Goal: Task Accomplishment & Management: Manage account settings

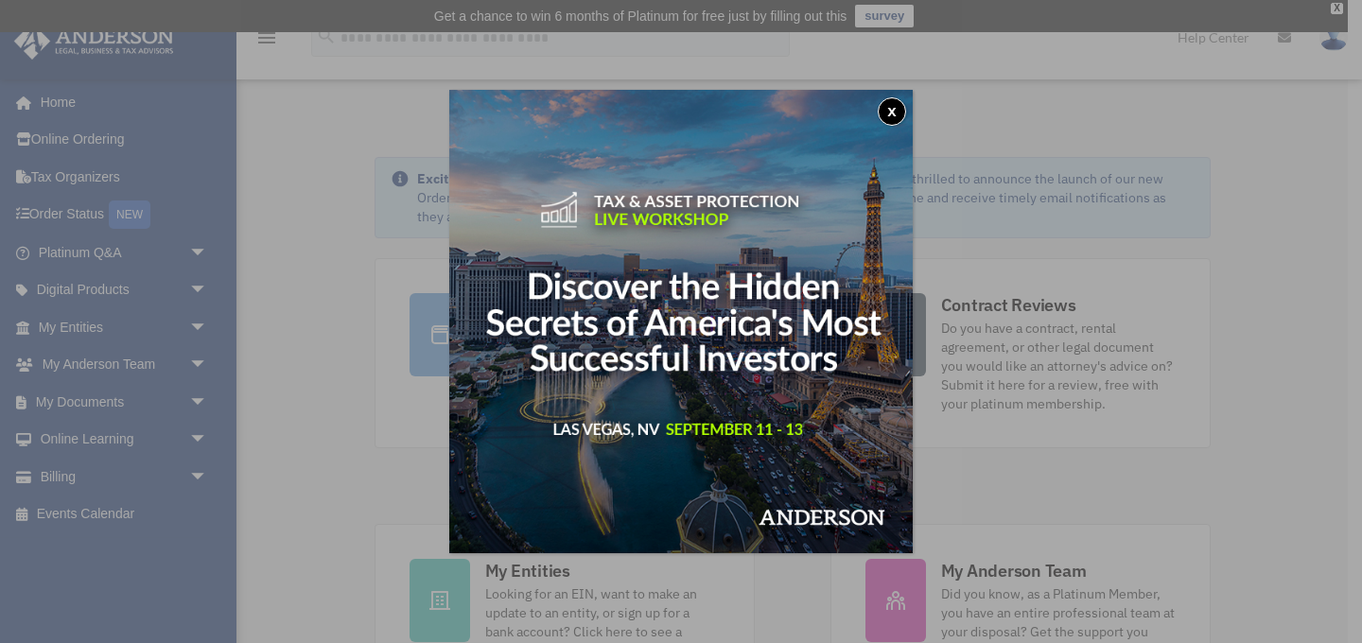
click at [886, 110] on button "x" at bounding box center [892, 111] width 28 height 28
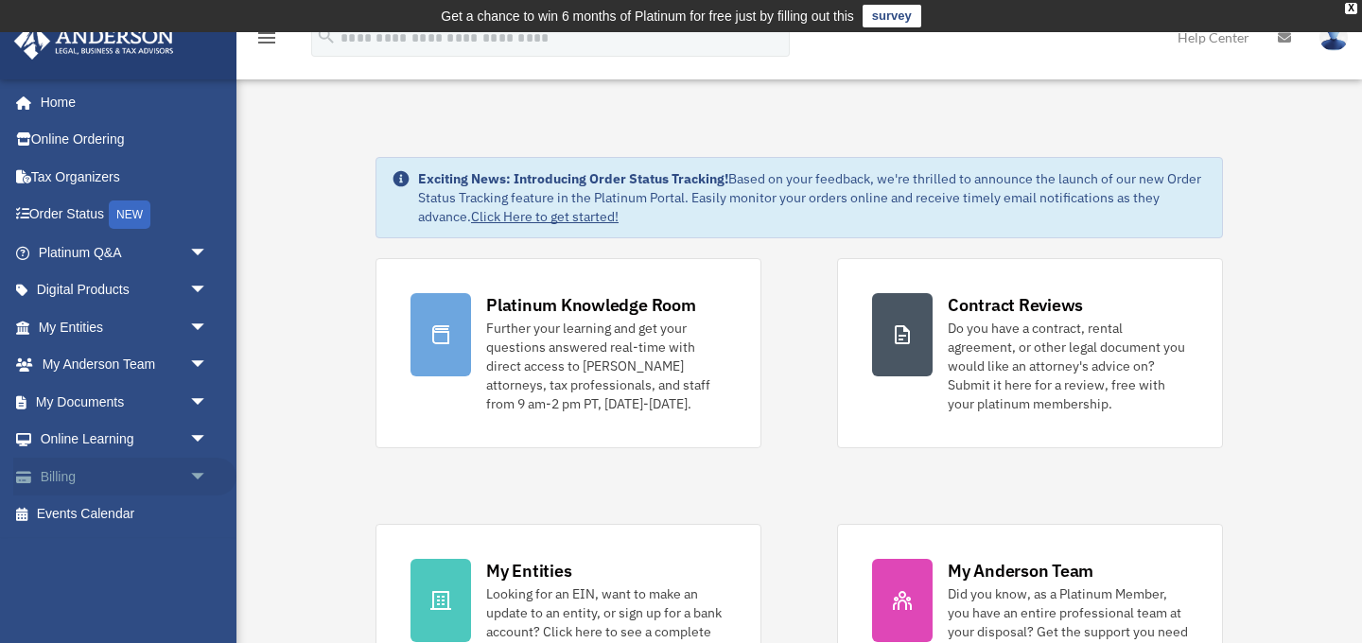
click at [103, 488] on link "Billing arrow_drop_down" at bounding box center [124, 477] width 223 height 38
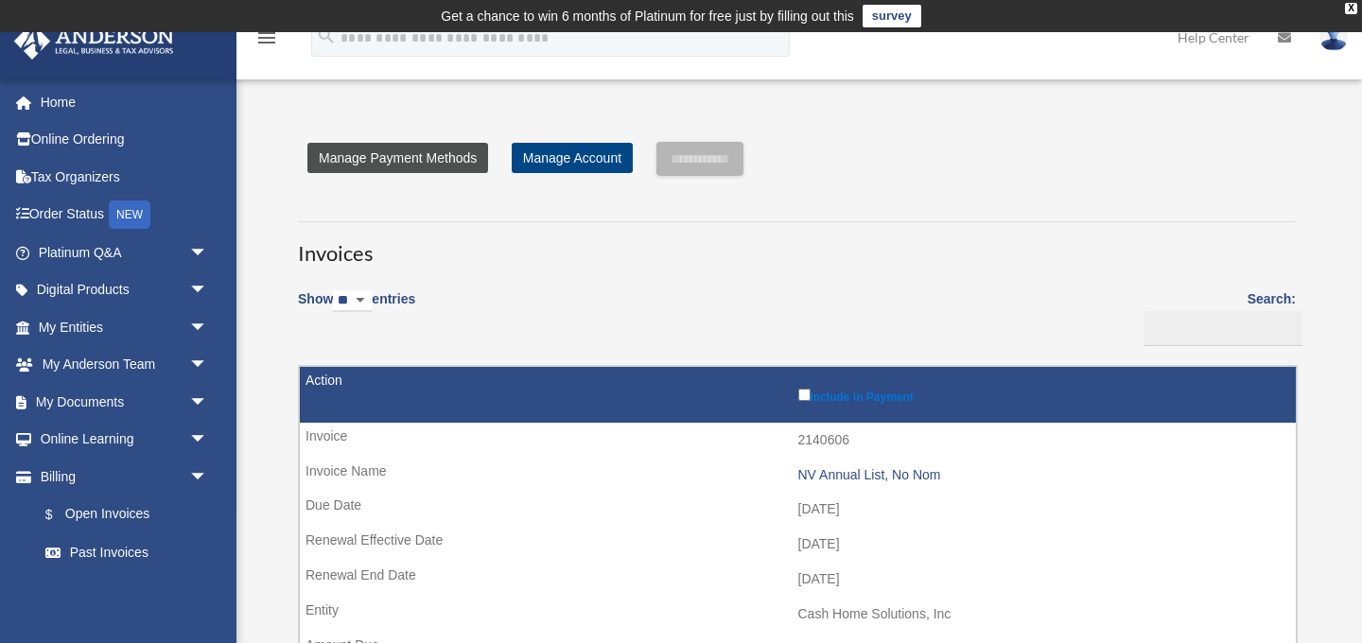
click at [426, 168] on link "Manage Payment Methods" at bounding box center [397, 158] width 181 height 30
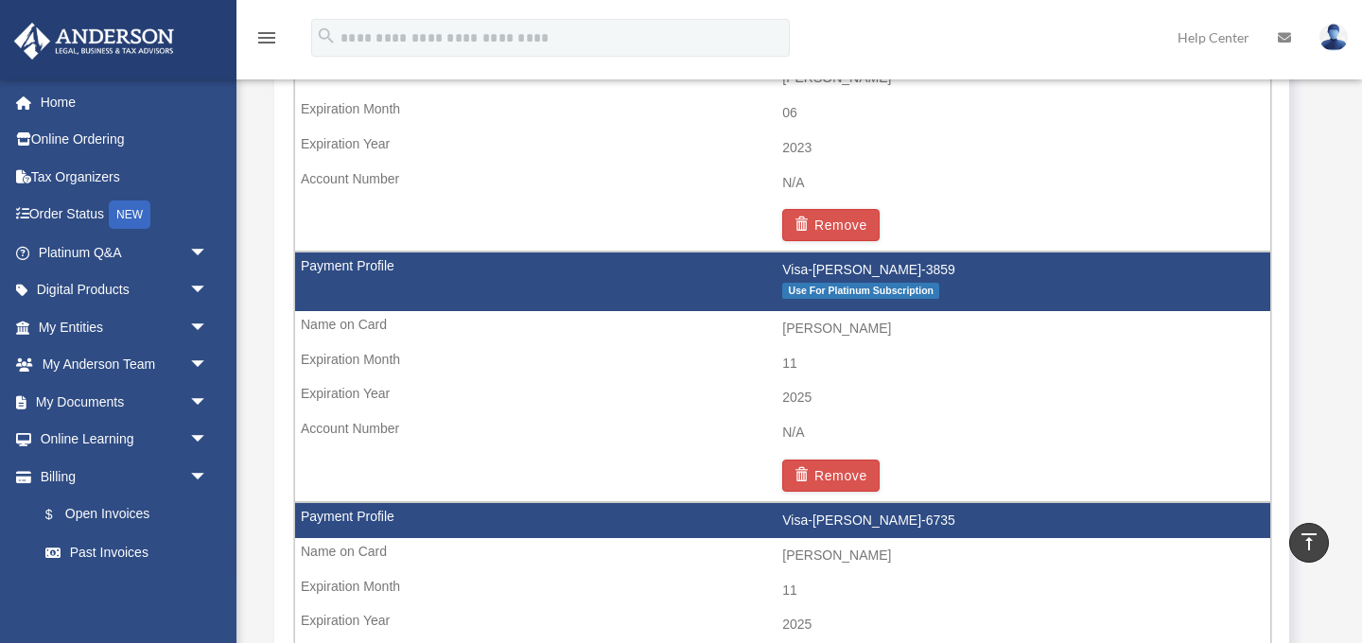
scroll to position [1358, 0]
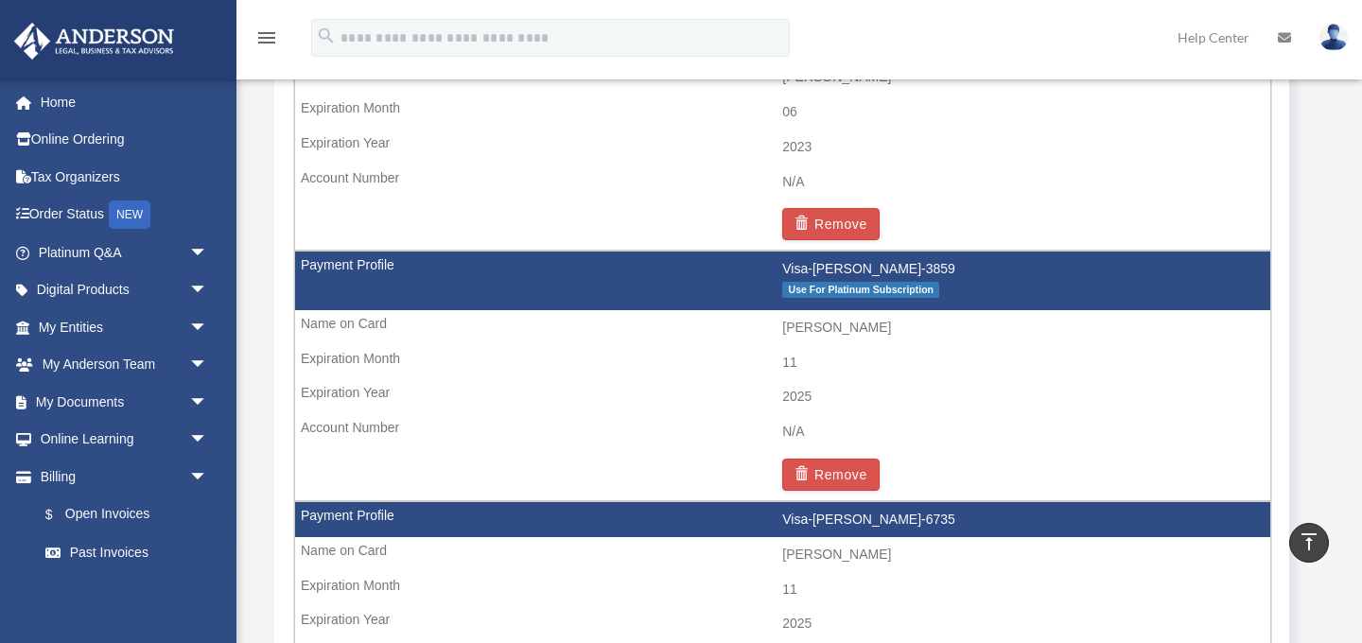
click at [861, 294] on span "Use For Platinum Subscription" at bounding box center [860, 290] width 157 height 16
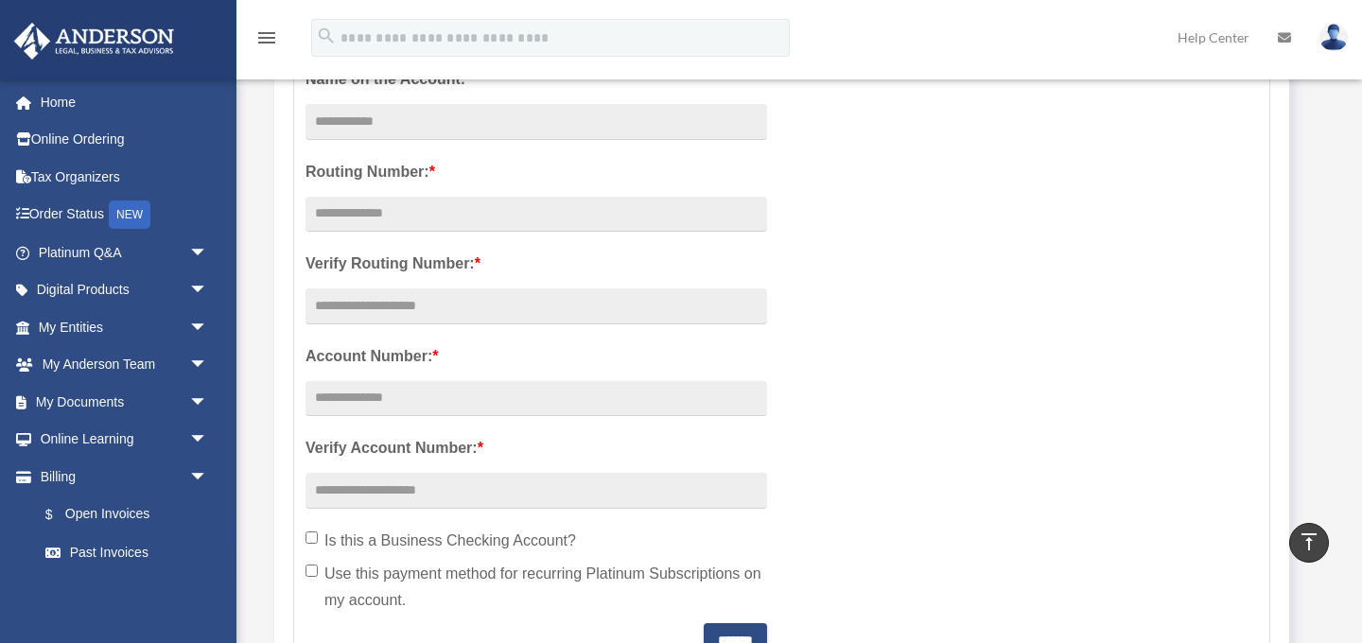
scroll to position [490, 0]
